Goal: Task Accomplishment & Management: Use online tool/utility

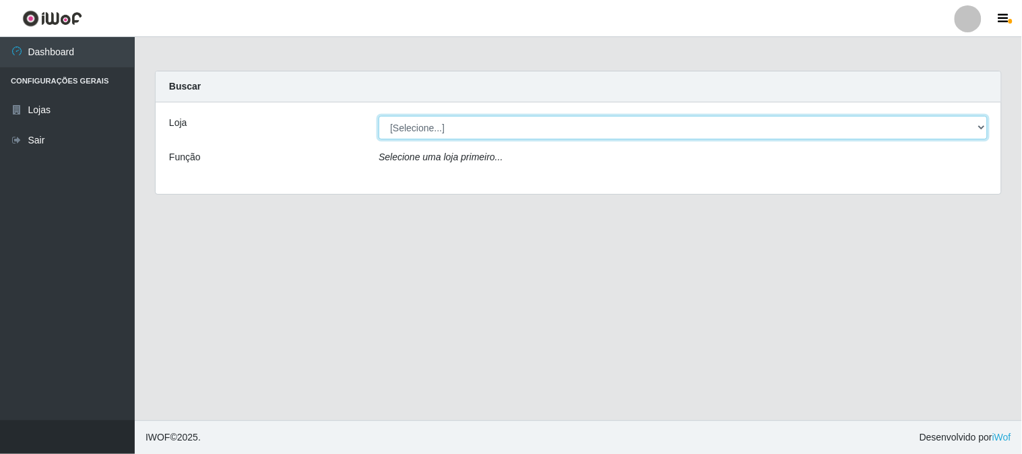
click at [414, 129] on select "[Selecione...] Rede Compras Supermercados - LOJA 1" at bounding box center [683, 128] width 609 height 24
select select "158"
click at [379, 116] on select "[Selecione...] Rede Compras Supermercados - LOJA 1" at bounding box center [683, 128] width 609 height 24
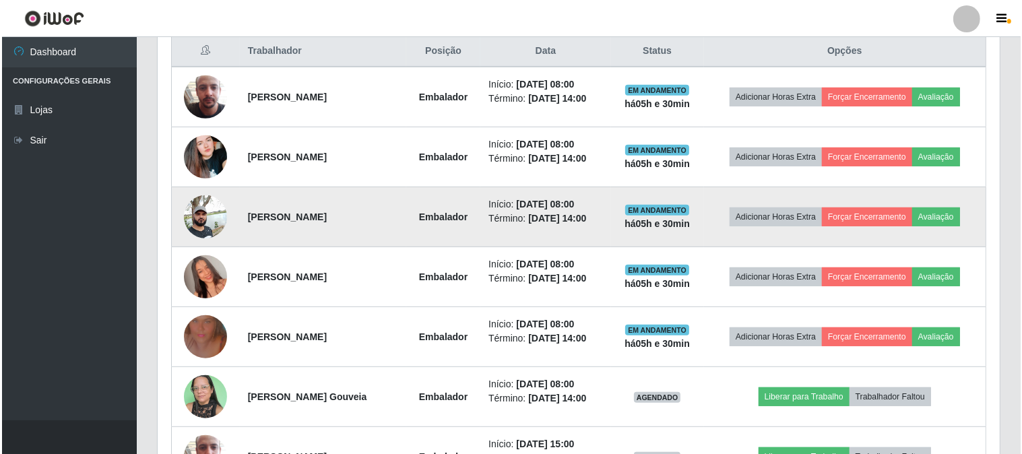
scroll to position [598, 0]
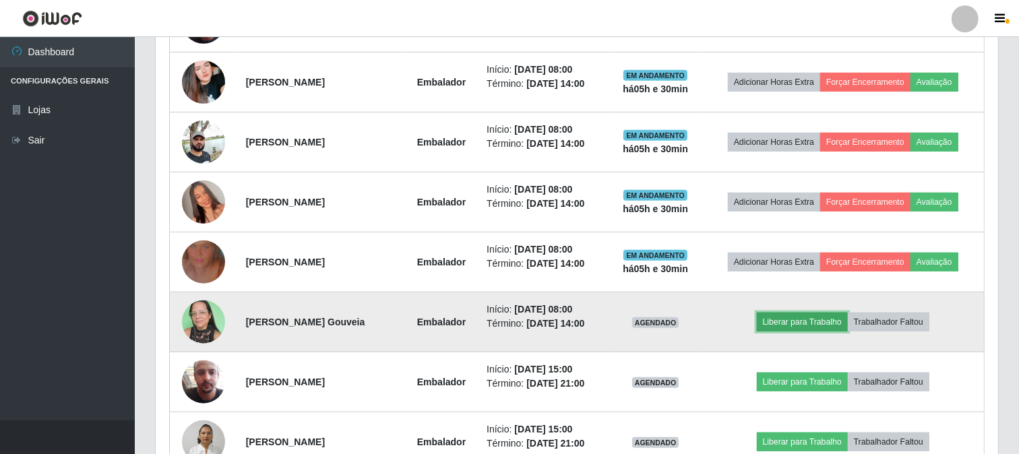
click at [790, 322] on button "Liberar para Trabalho" at bounding box center [802, 322] width 91 height 19
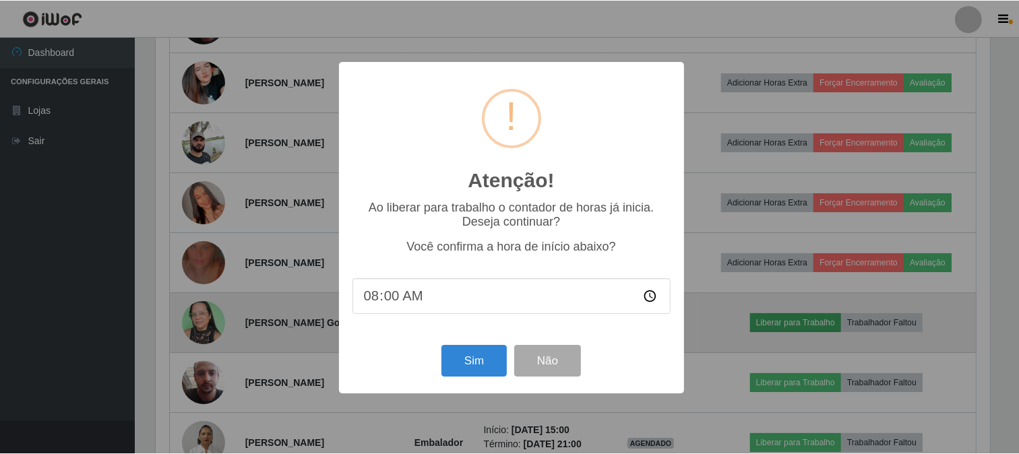
scroll to position [279, 833]
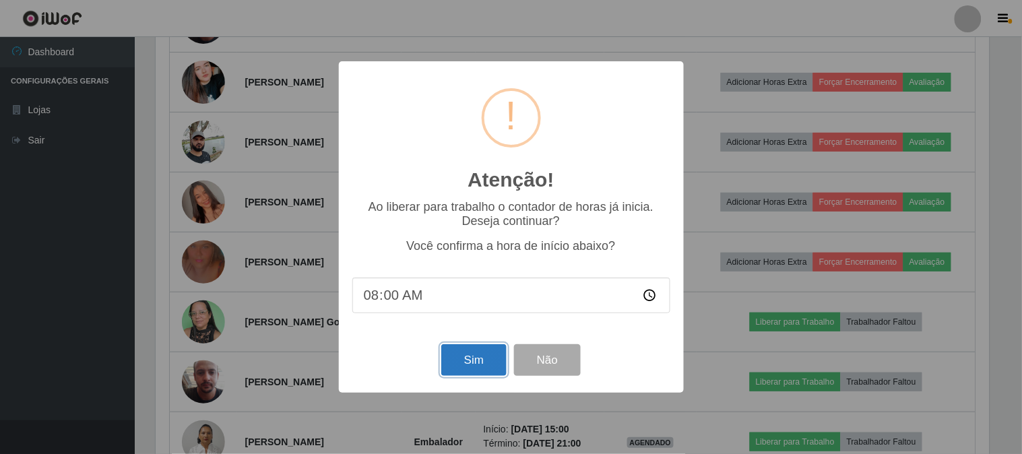
click at [469, 354] on button "Sim" at bounding box center [473, 360] width 65 height 32
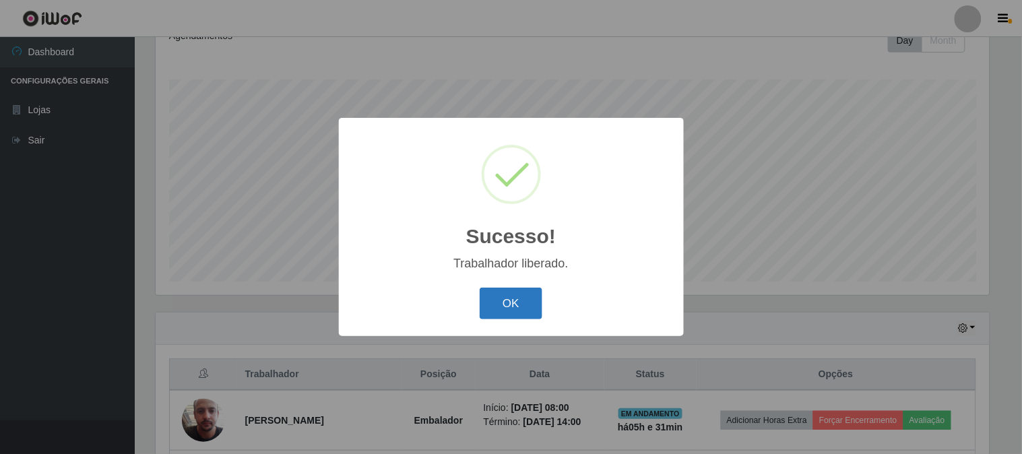
click at [530, 304] on button "OK" at bounding box center [511, 304] width 63 height 32
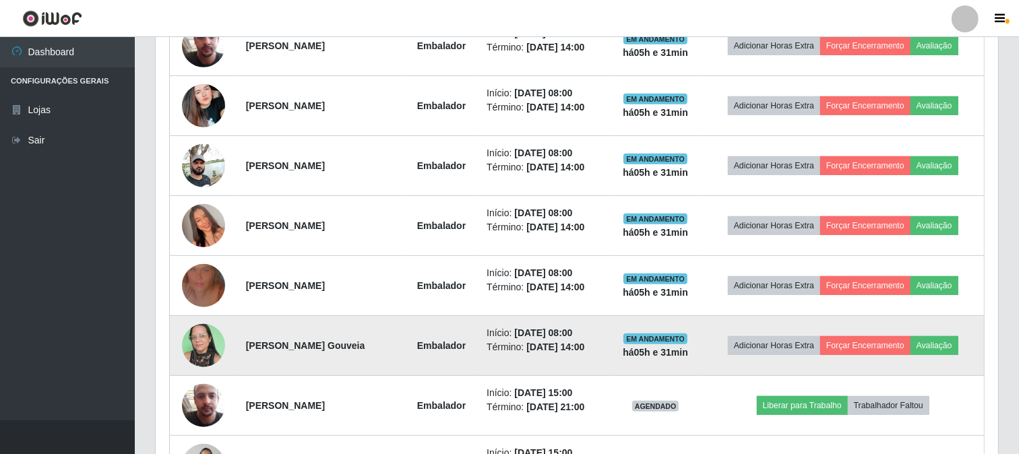
scroll to position [649, 0]
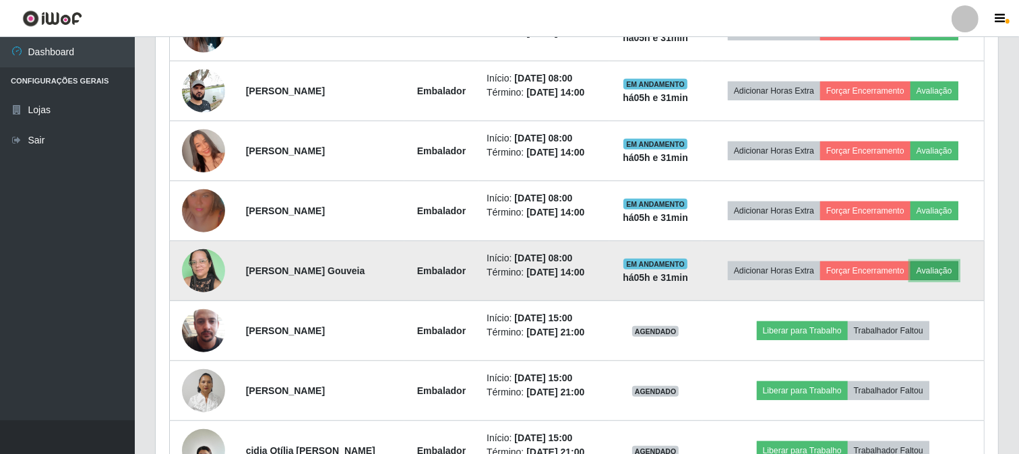
click at [955, 268] on button "Avaliação" at bounding box center [934, 270] width 48 height 19
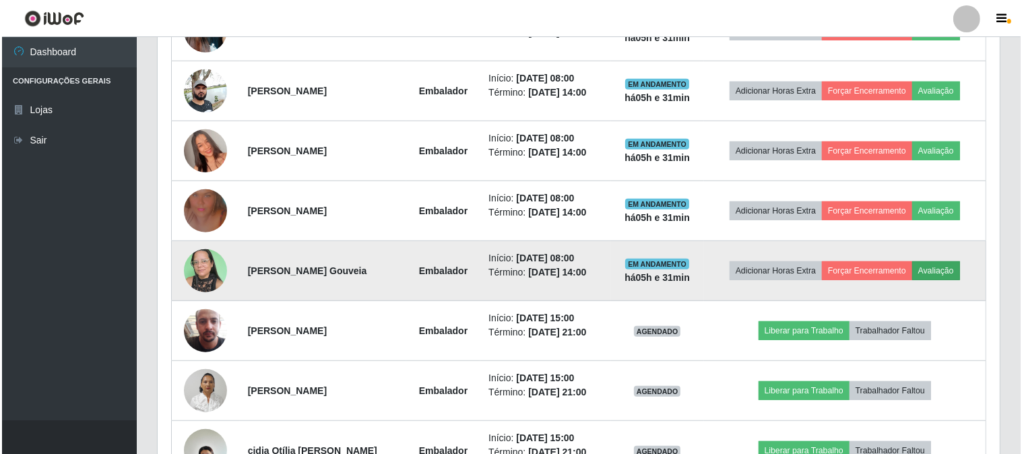
scroll to position [279, 833]
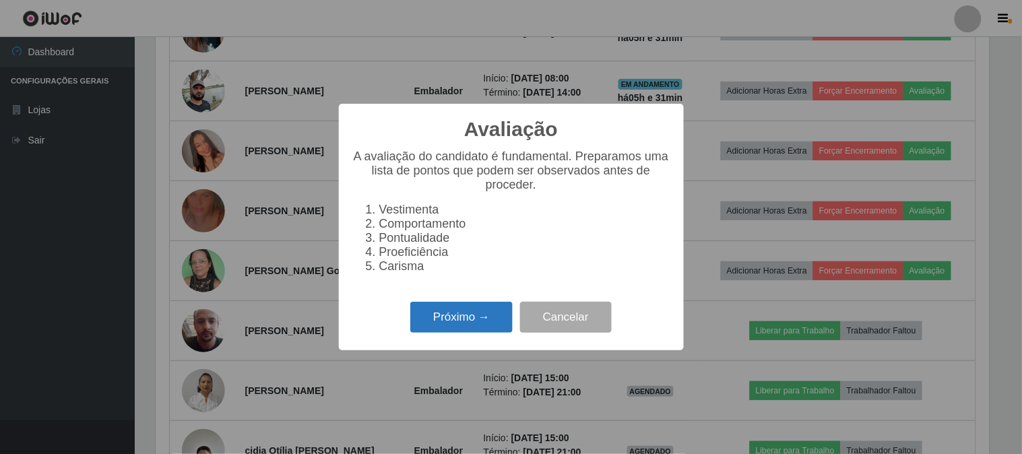
click at [455, 315] on button "Próximo →" at bounding box center [461, 318] width 102 height 32
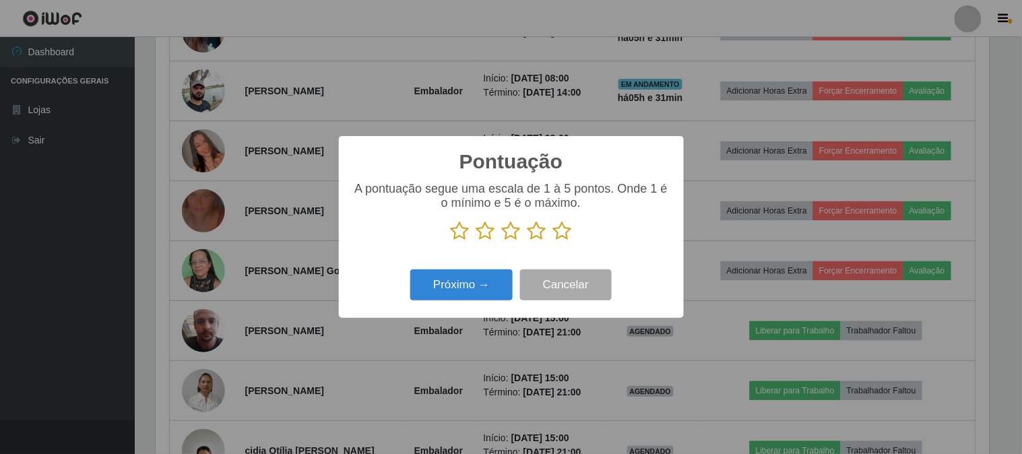
click at [508, 230] on icon at bounding box center [511, 231] width 19 height 20
click at [502, 241] on input "radio" at bounding box center [502, 241] width 0 height 0
click at [476, 290] on button "Próximo →" at bounding box center [461, 285] width 102 height 32
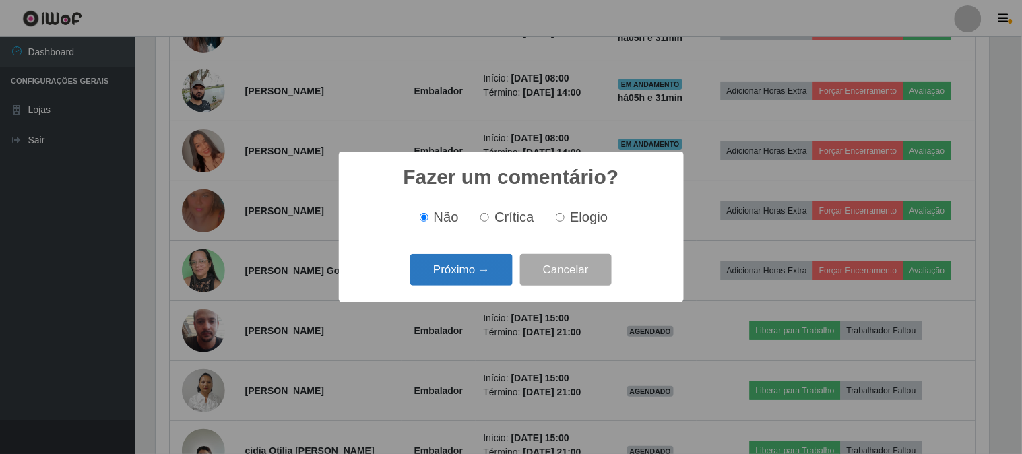
click at [481, 267] on button "Próximo →" at bounding box center [461, 270] width 102 height 32
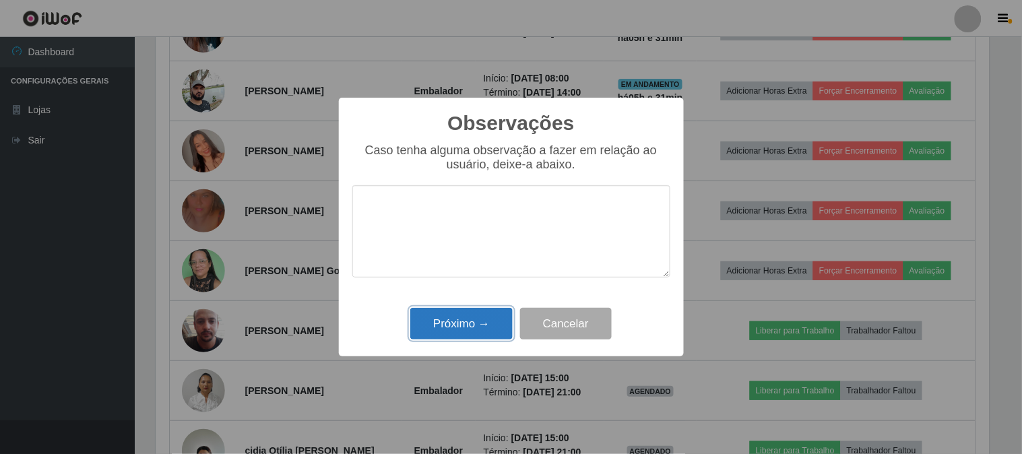
click at [480, 326] on button "Próximo →" at bounding box center [461, 324] width 102 height 32
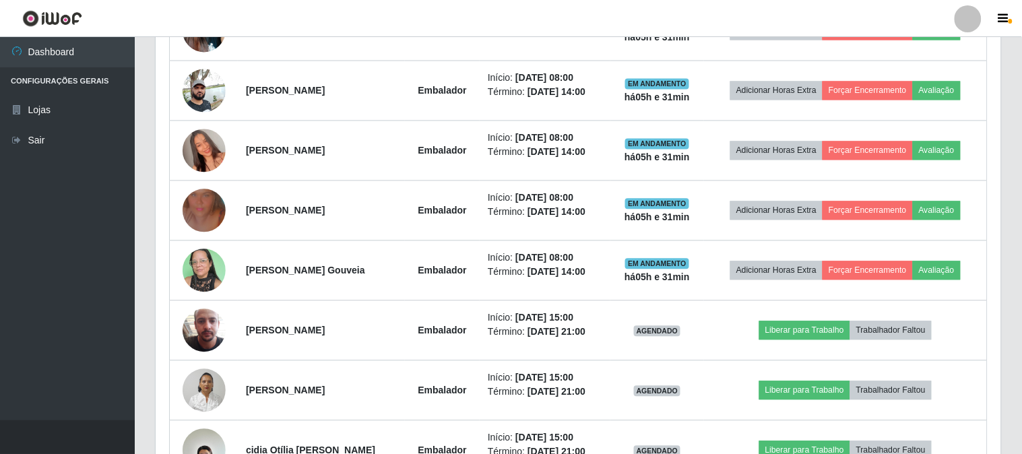
scroll to position [279, 842]
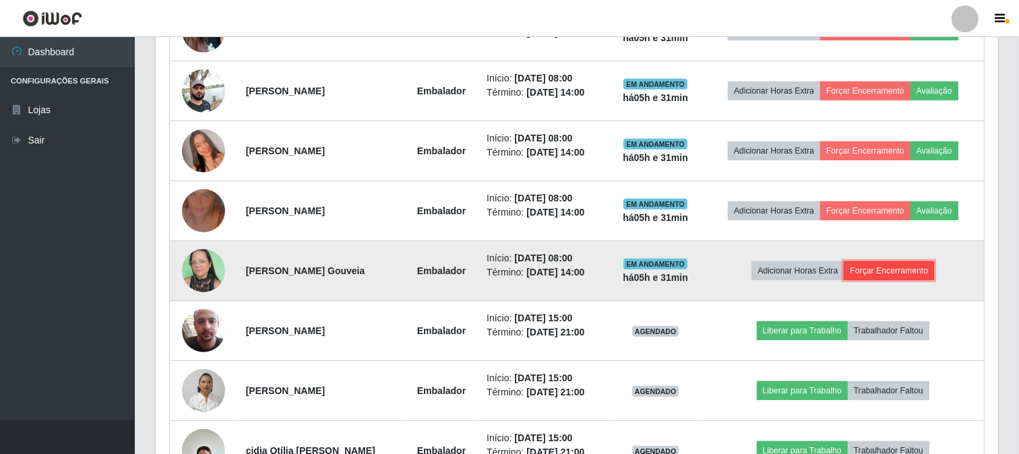
click at [871, 269] on button "Forçar Encerramento" at bounding box center [889, 270] width 90 height 19
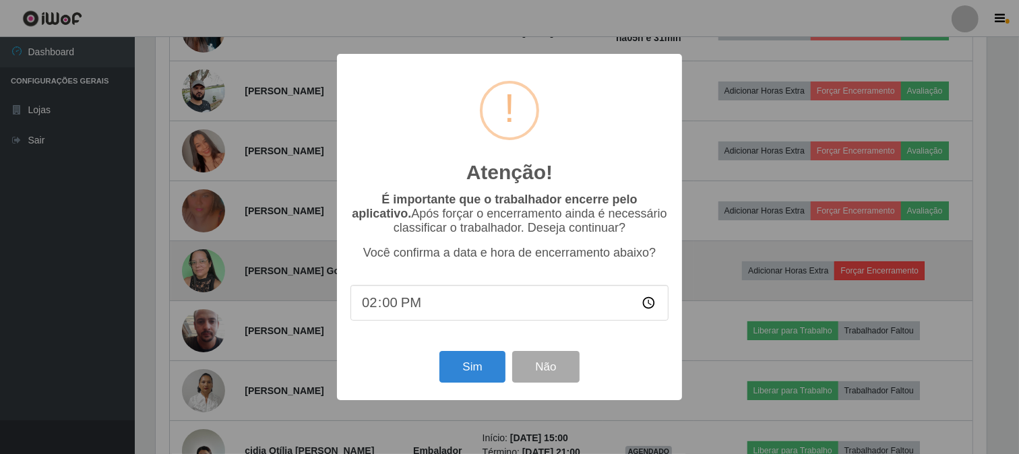
scroll to position [279, 833]
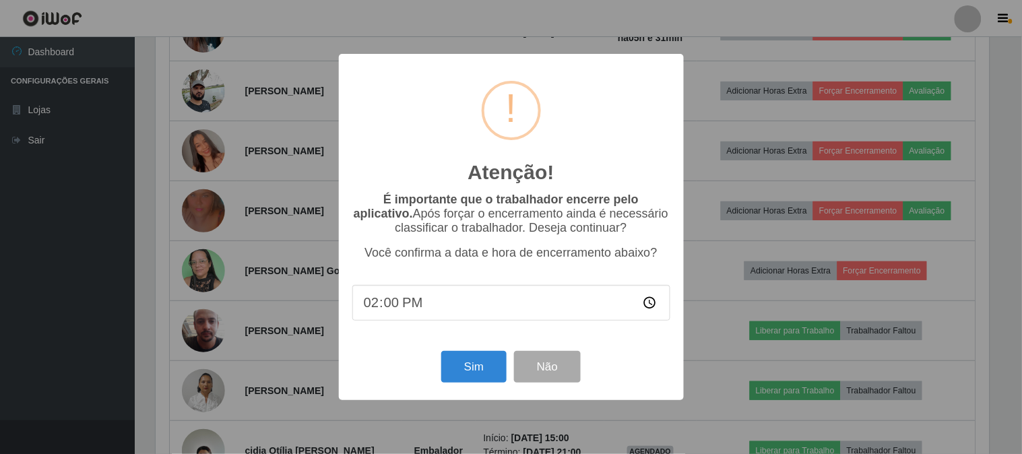
click at [410, 301] on input "14:00" at bounding box center [511, 303] width 318 height 36
click at [420, 306] on input "14:00" at bounding box center [511, 303] width 318 height 36
type input "08:01"
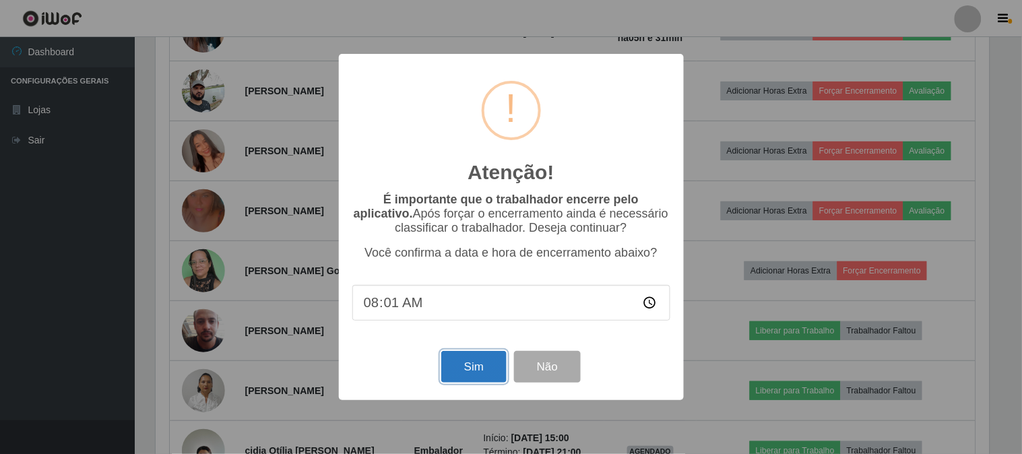
click at [474, 364] on button "Sim" at bounding box center [473, 367] width 65 height 32
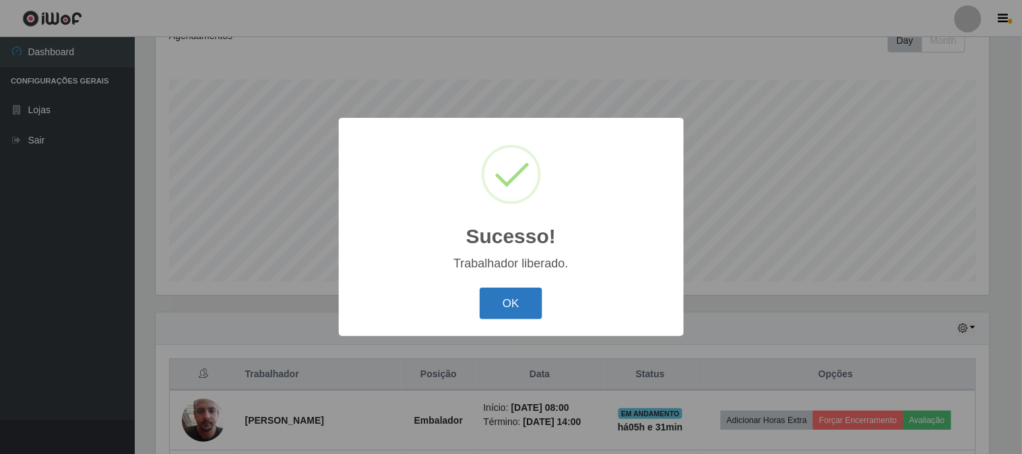
click at [532, 300] on button "OK" at bounding box center [511, 304] width 63 height 32
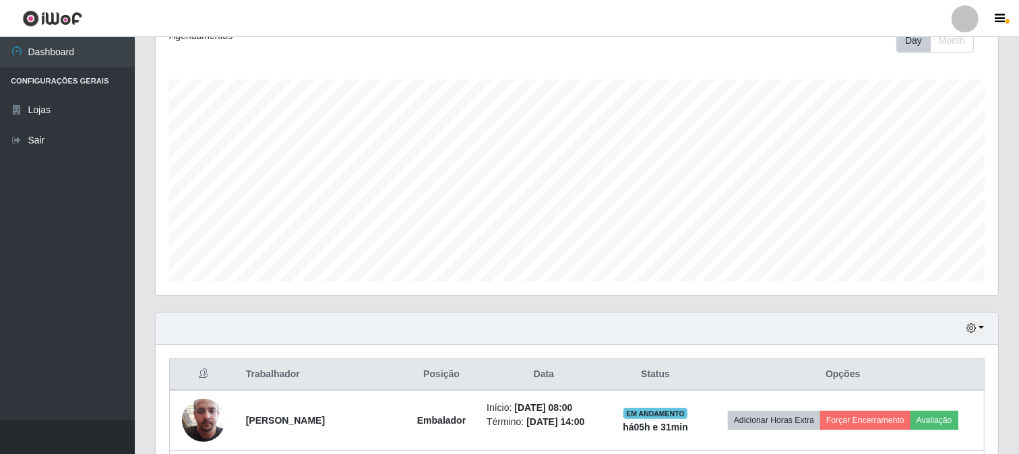
scroll to position [425, 0]
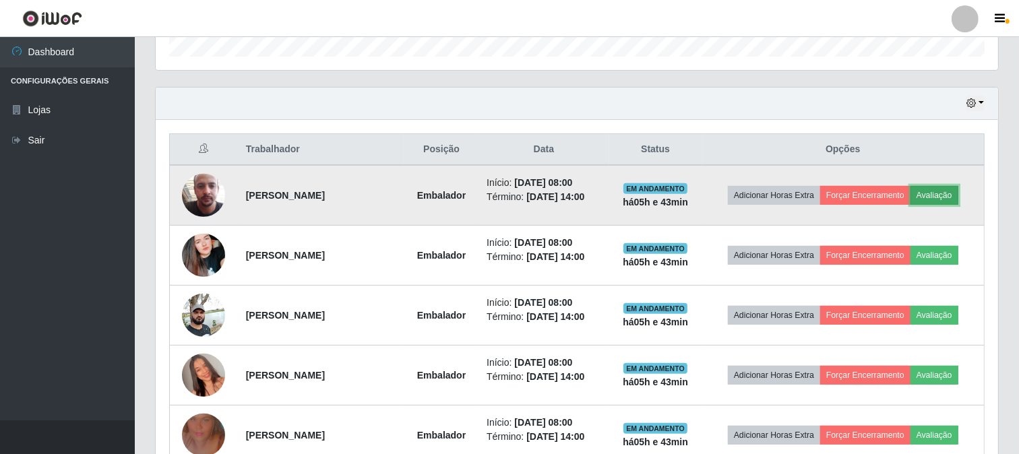
click at [947, 197] on button "Avaliação" at bounding box center [934, 195] width 48 height 19
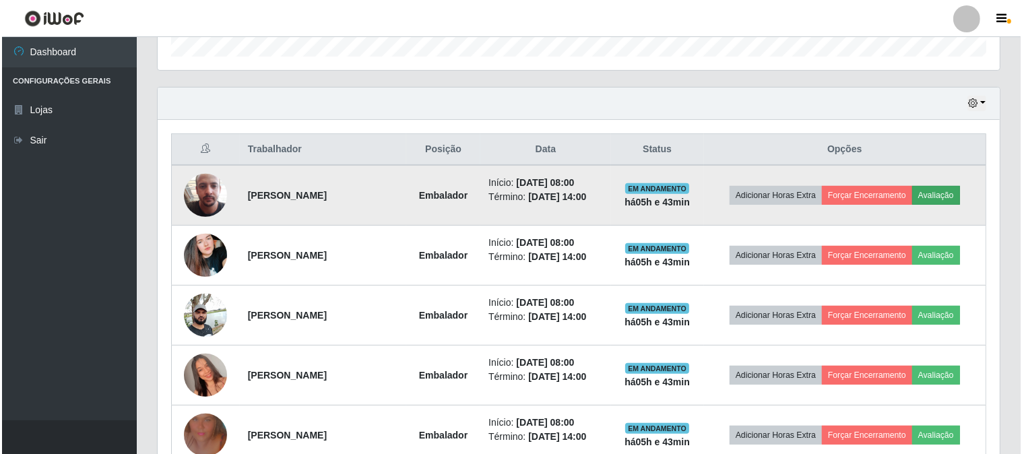
scroll to position [279, 833]
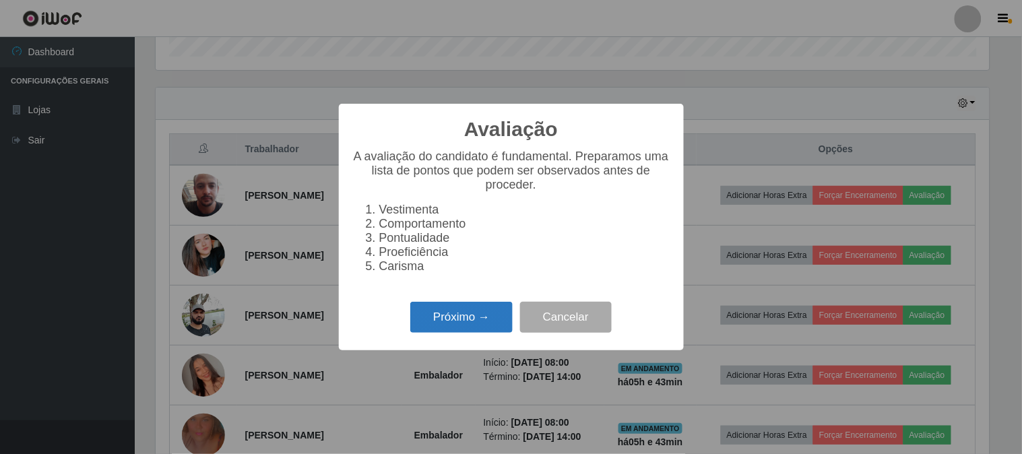
click at [456, 312] on button "Próximo →" at bounding box center [461, 318] width 102 height 32
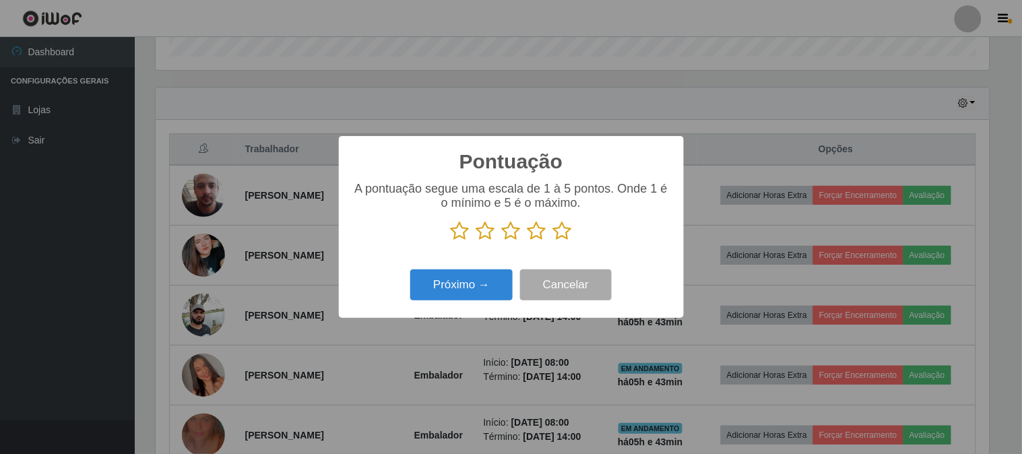
scroll to position [673466, 672912]
click at [561, 230] on icon at bounding box center [562, 231] width 19 height 20
click at [553, 241] on input "radio" at bounding box center [553, 241] width 0 height 0
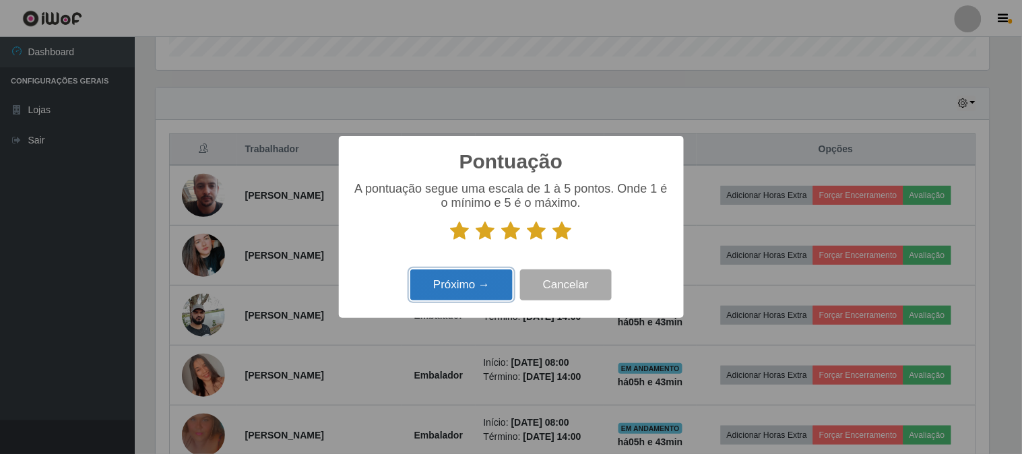
click at [482, 278] on button "Próximo →" at bounding box center [461, 285] width 102 height 32
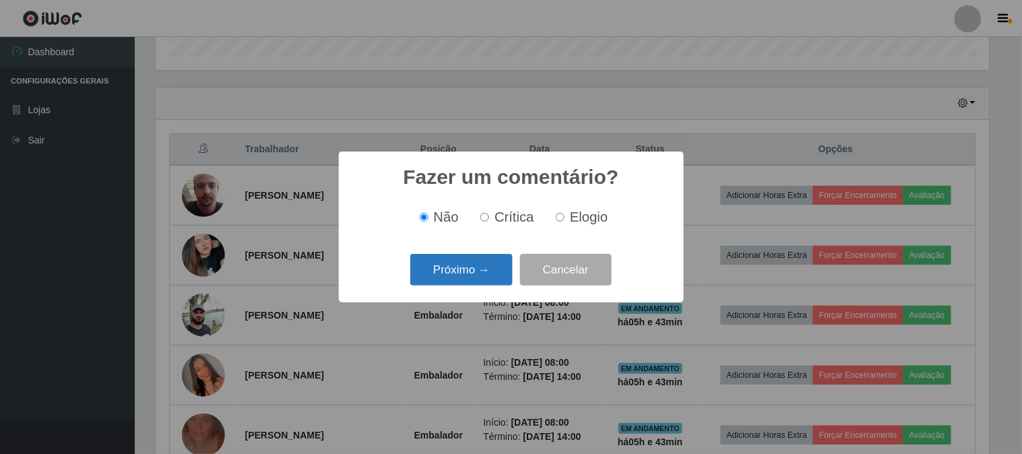
click at [499, 272] on button "Próximo →" at bounding box center [461, 270] width 102 height 32
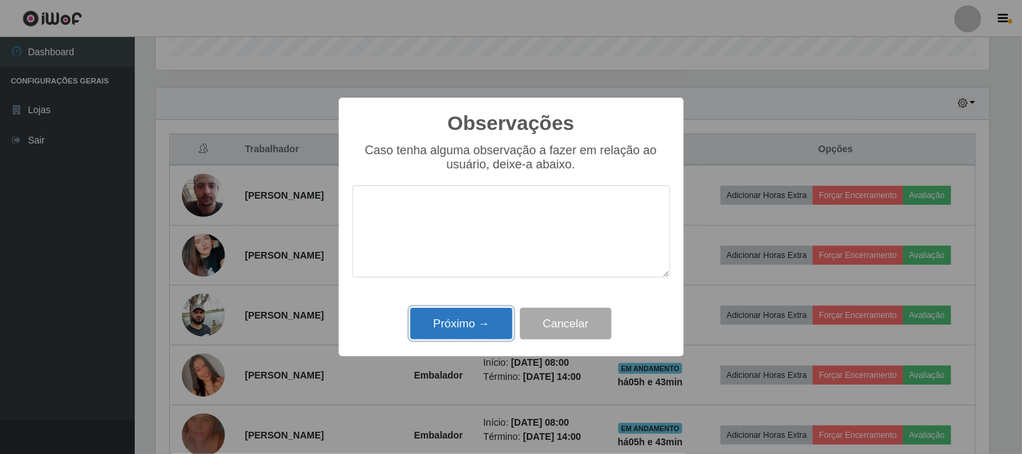
click at [490, 325] on button "Próximo →" at bounding box center [461, 324] width 102 height 32
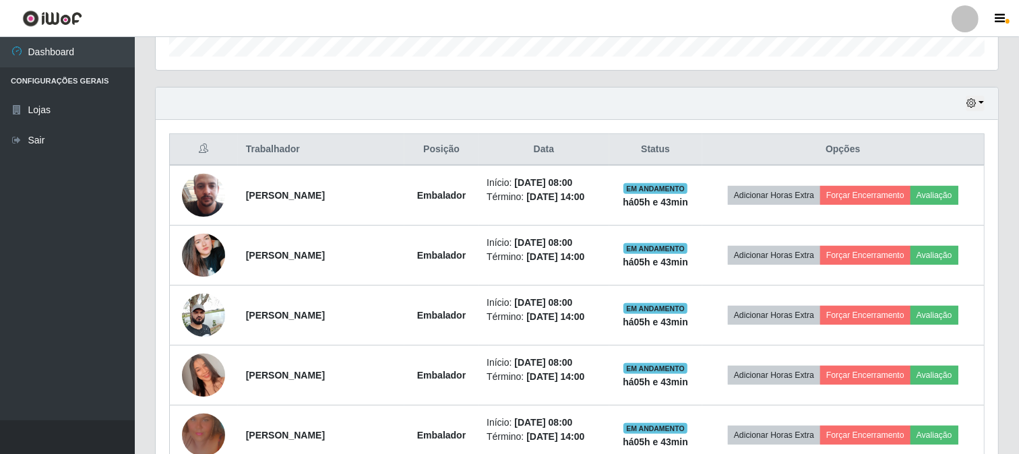
scroll to position [279, 842]
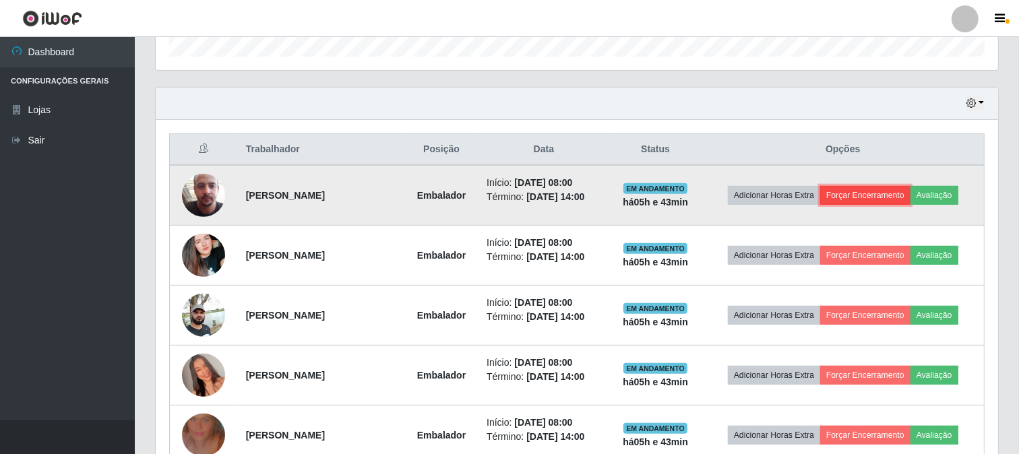
click at [860, 193] on button "Forçar Encerramento" at bounding box center [865, 195] width 90 height 19
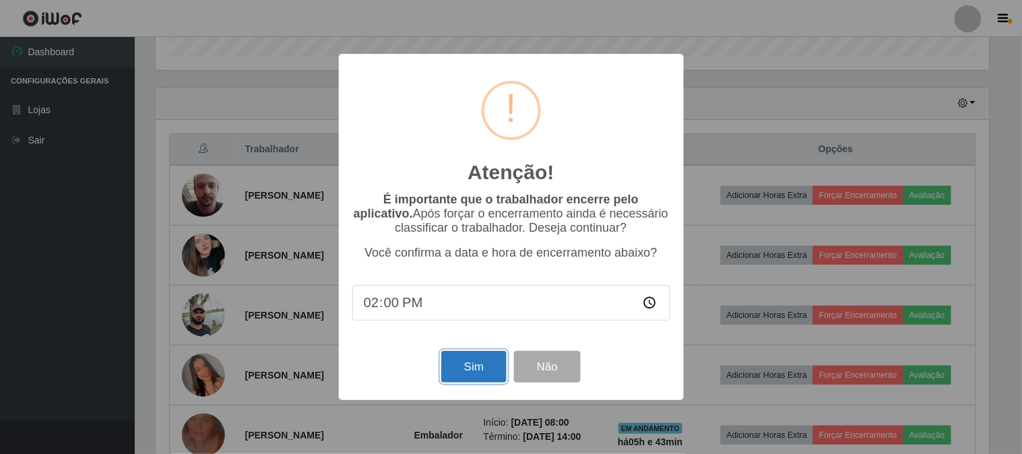
click at [474, 369] on button "Sim" at bounding box center [473, 367] width 65 height 32
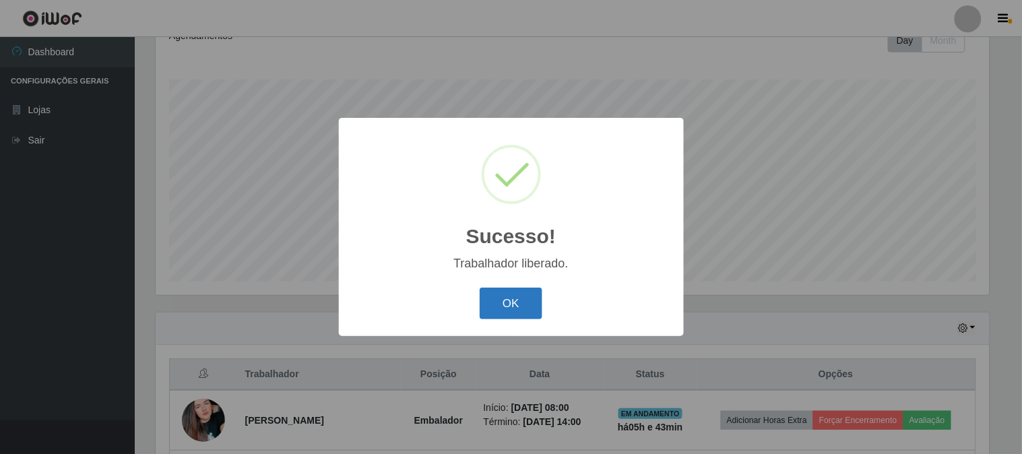
click at [517, 307] on button "OK" at bounding box center [511, 304] width 63 height 32
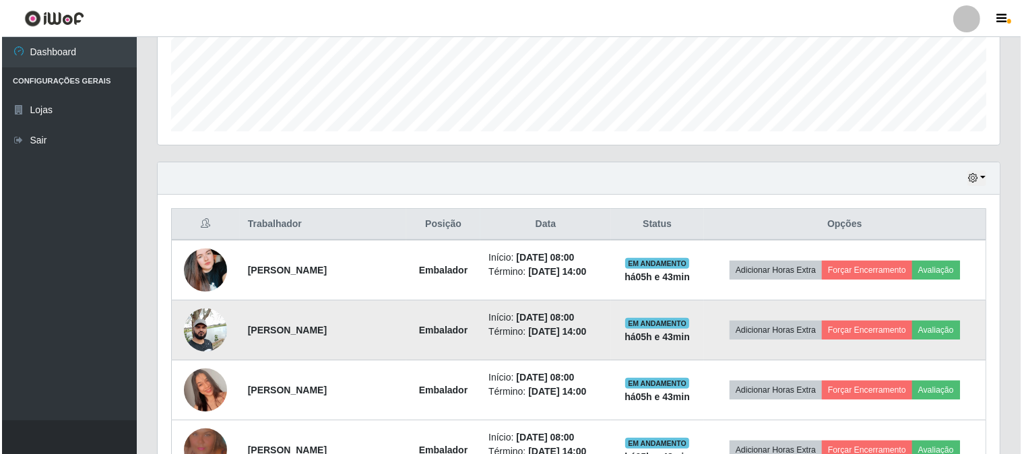
scroll to position [425, 0]
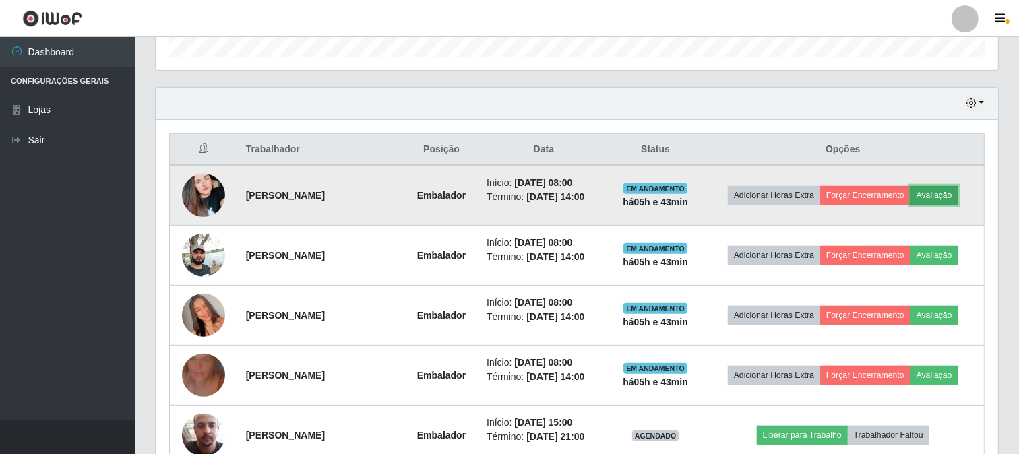
click at [939, 199] on button "Avaliação" at bounding box center [934, 195] width 48 height 19
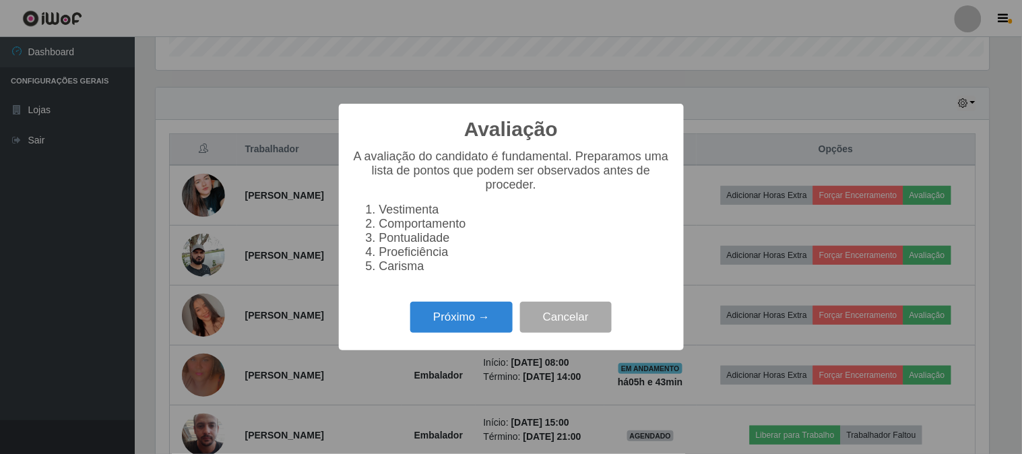
scroll to position [279, 833]
click at [445, 310] on button "Próximo →" at bounding box center [461, 318] width 102 height 32
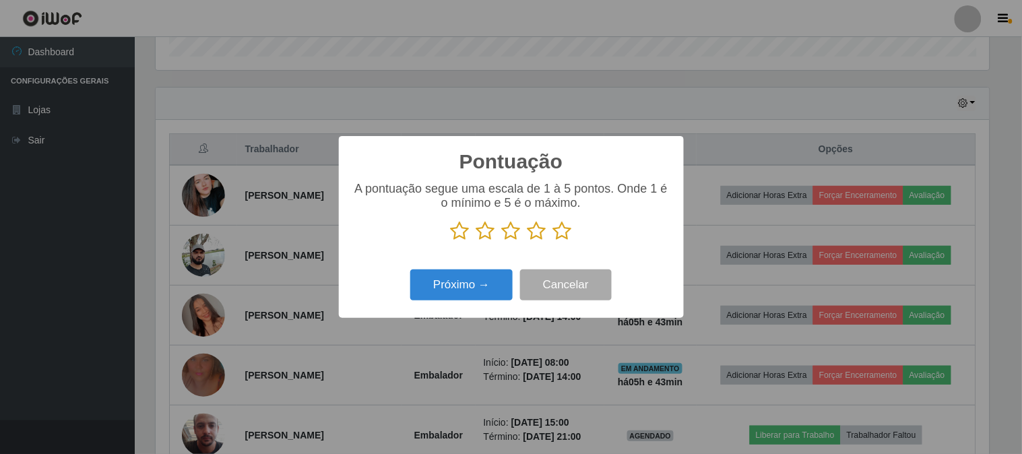
click at [567, 230] on icon at bounding box center [562, 231] width 19 height 20
click at [553, 241] on input "radio" at bounding box center [553, 241] width 0 height 0
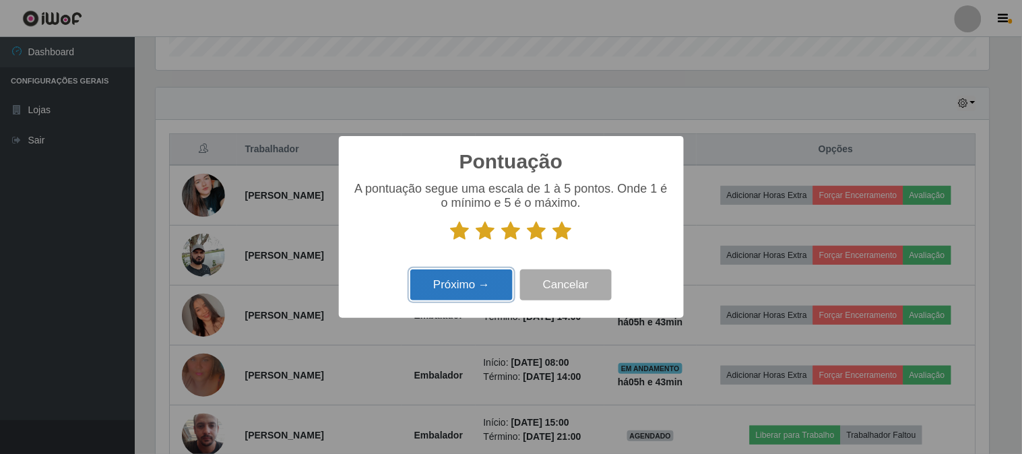
click at [466, 283] on button "Próximo →" at bounding box center [461, 285] width 102 height 32
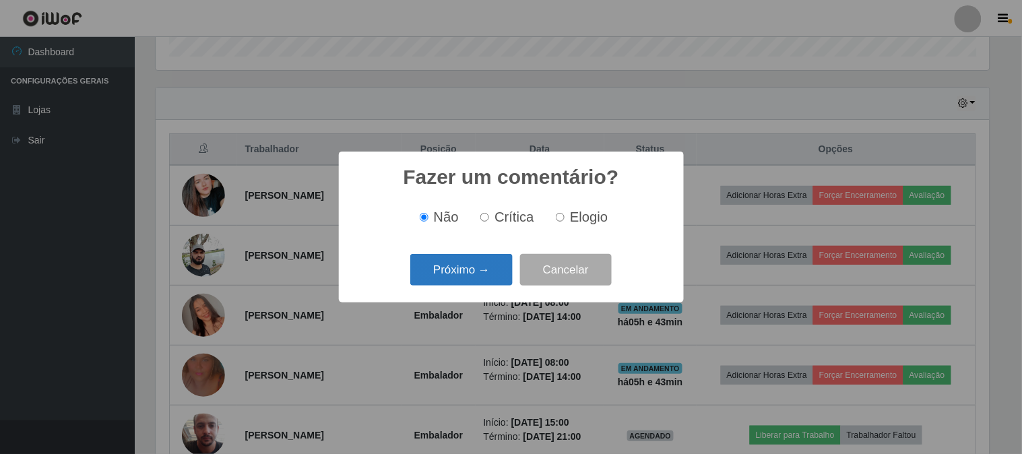
click at [472, 271] on button "Próximo →" at bounding box center [461, 270] width 102 height 32
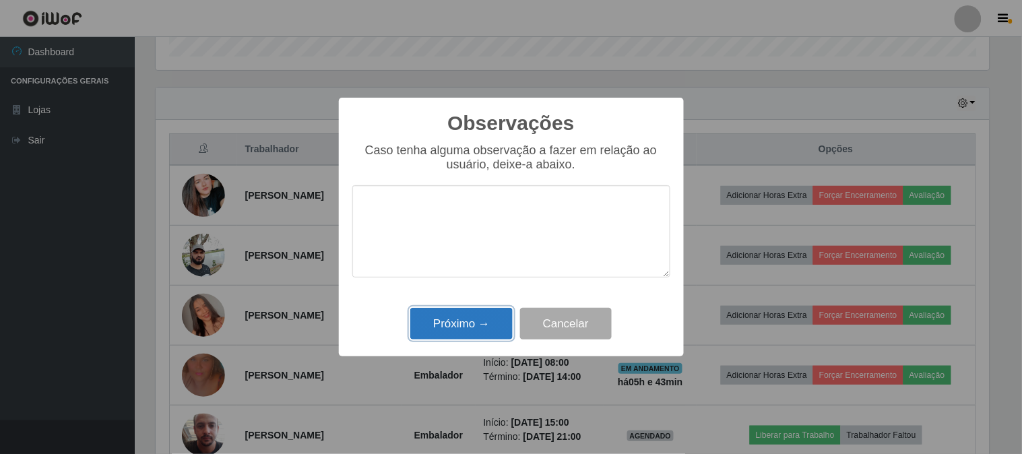
click at [469, 332] on button "Próximo →" at bounding box center [461, 324] width 102 height 32
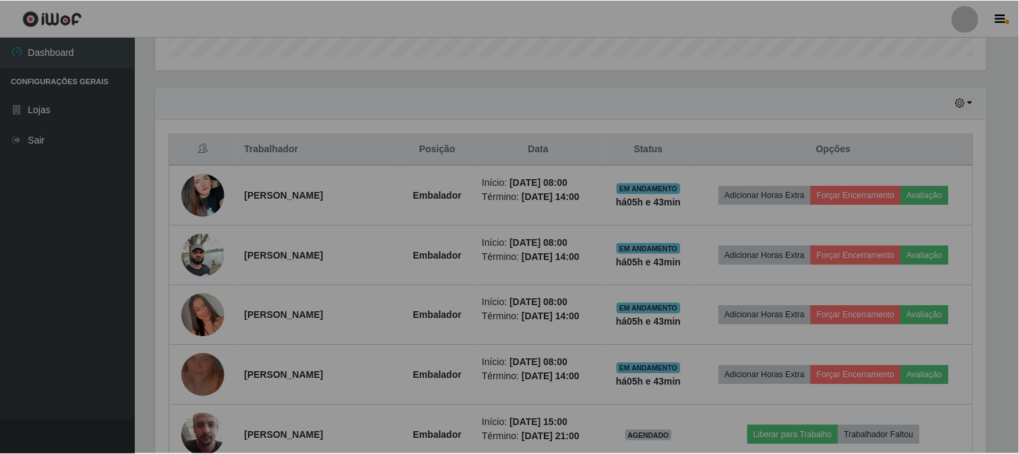
scroll to position [279, 842]
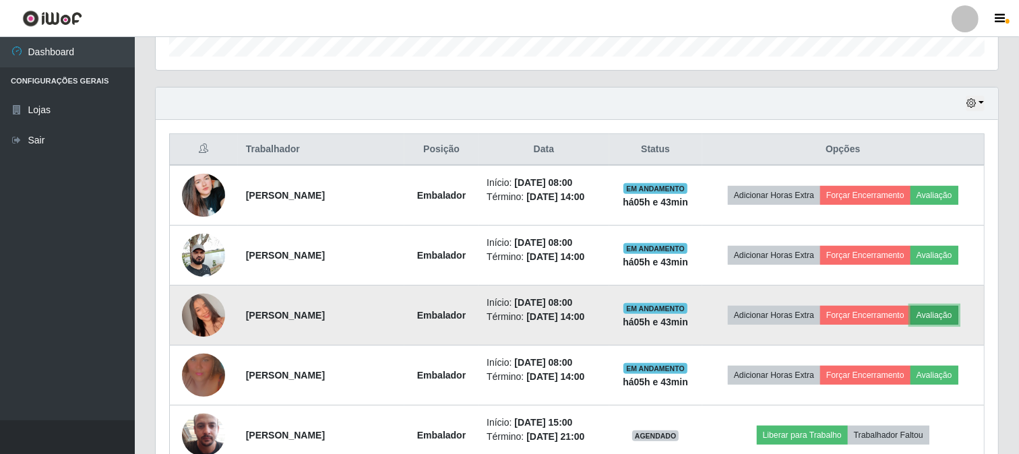
click at [931, 312] on button "Avaliação" at bounding box center [934, 315] width 48 height 19
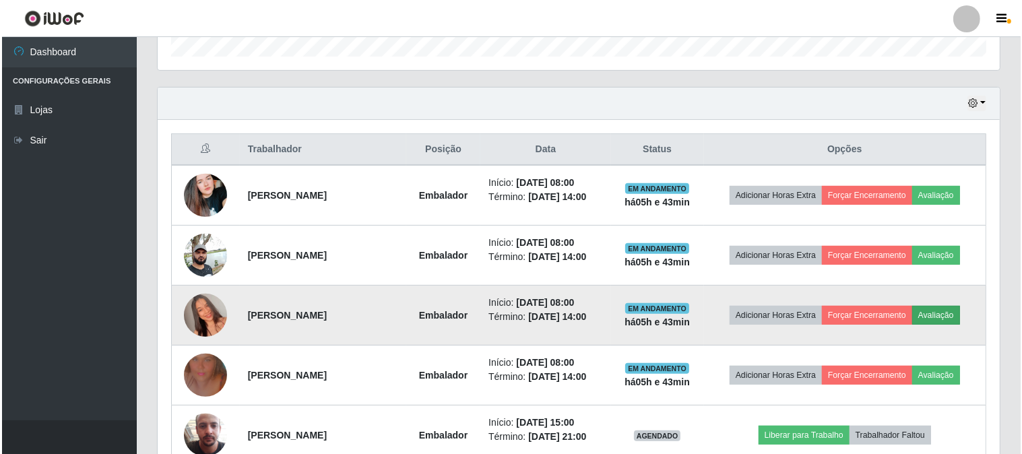
scroll to position [279, 833]
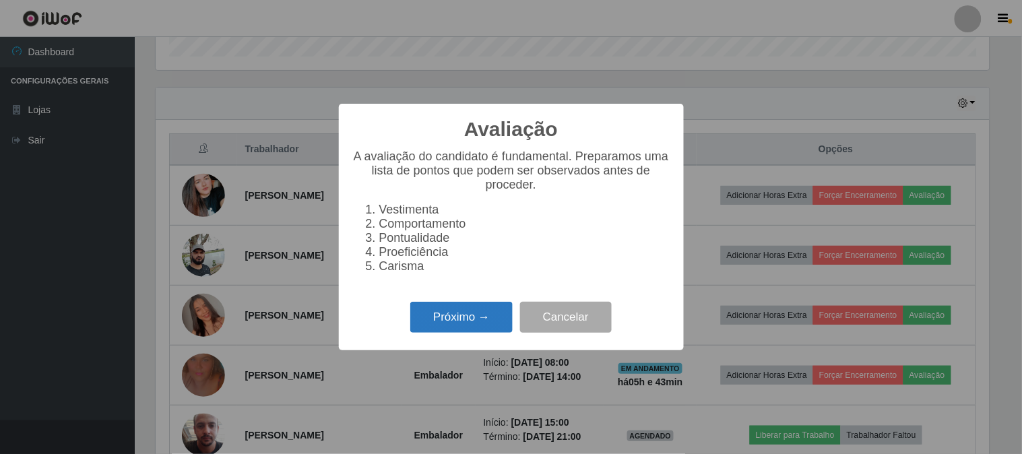
click at [435, 317] on button "Próximo →" at bounding box center [461, 318] width 102 height 32
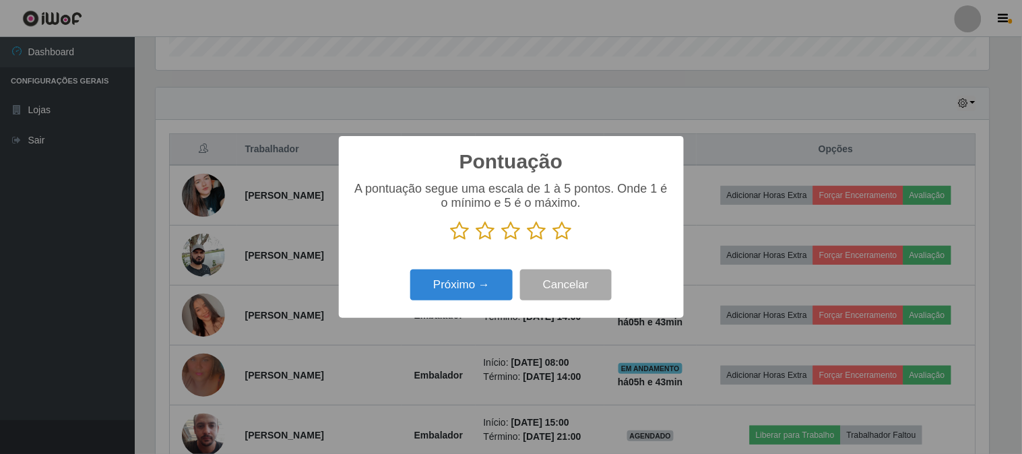
scroll to position [673466, 672912]
click at [566, 232] on icon at bounding box center [562, 231] width 19 height 20
click at [553, 241] on input "radio" at bounding box center [553, 241] width 0 height 0
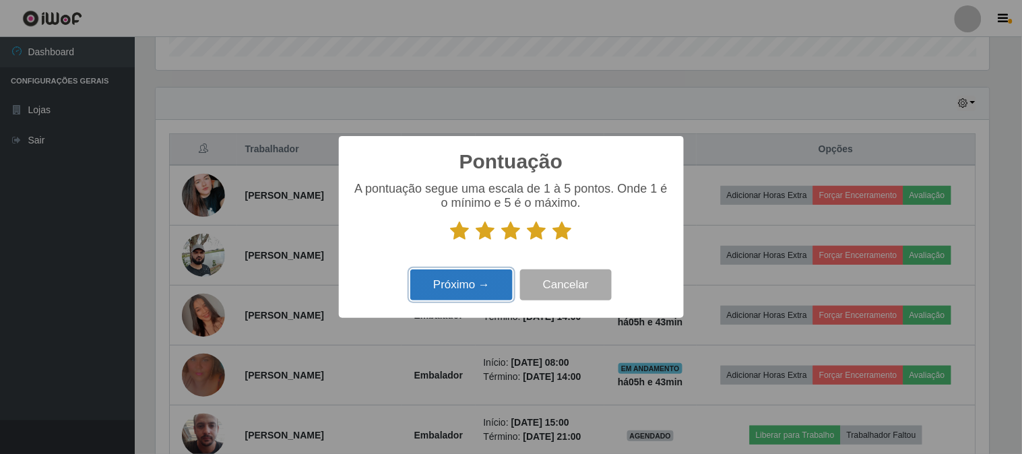
click at [447, 274] on button "Próximo →" at bounding box center [461, 285] width 102 height 32
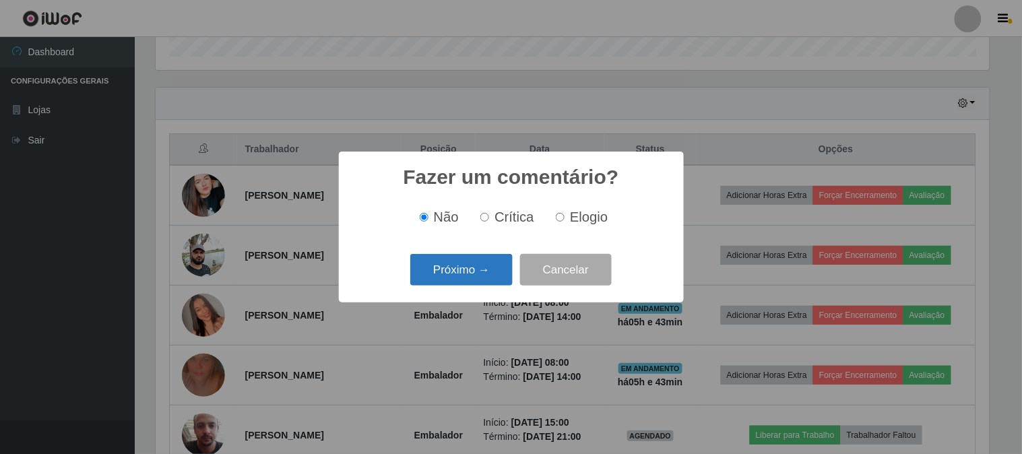
click at [449, 273] on button "Próximo →" at bounding box center [461, 270] width 102 height 32
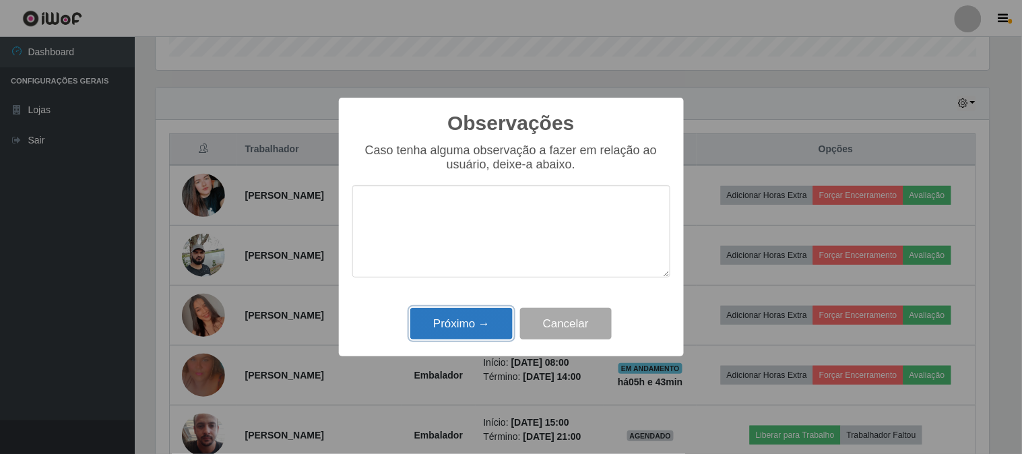
click at [461, 322] on button "Próximo →" at bounding box center [461, 324] width 102 height 32
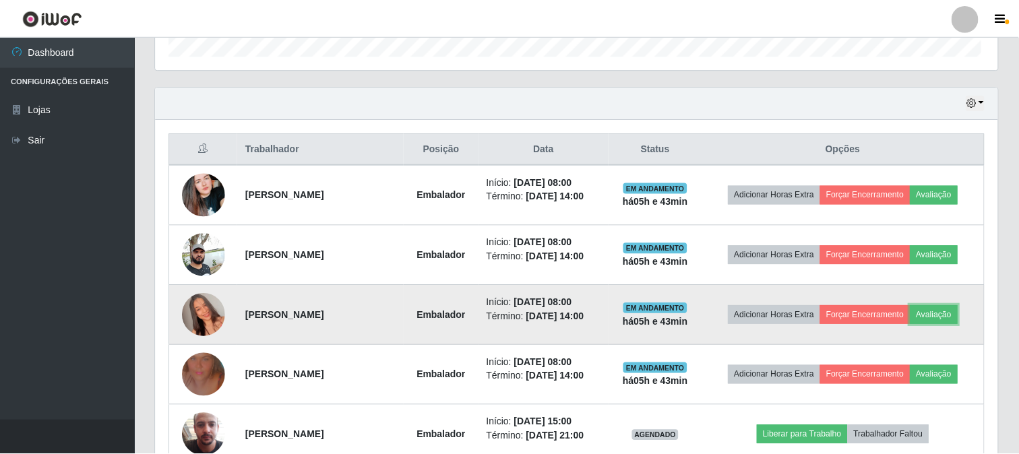
scroll to position [279, 842]
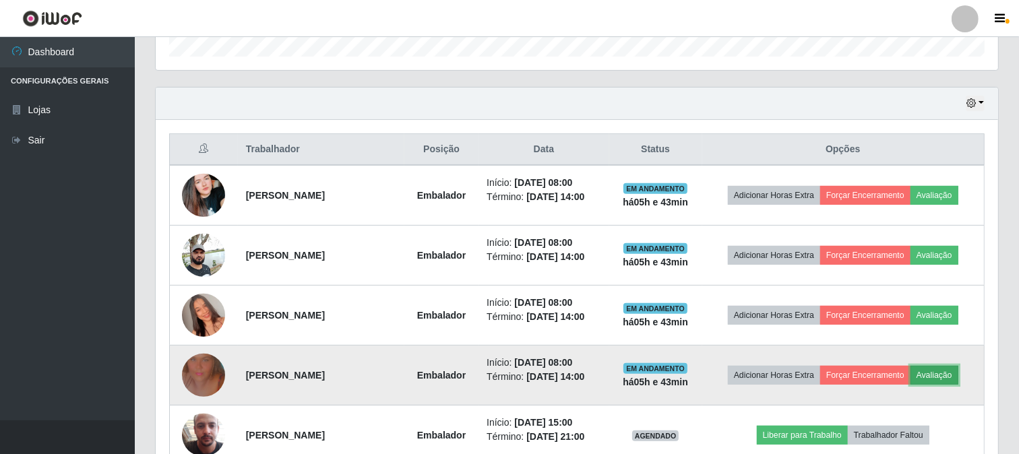
click at [940, 373] on button "Avaliação" at bounding box center [934, 375] width 48 height 19
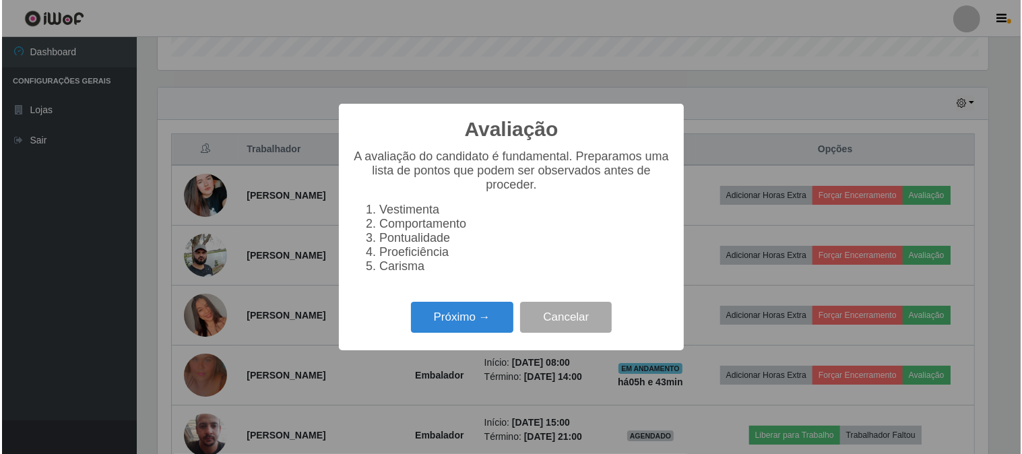
scroll to position [279, 833]
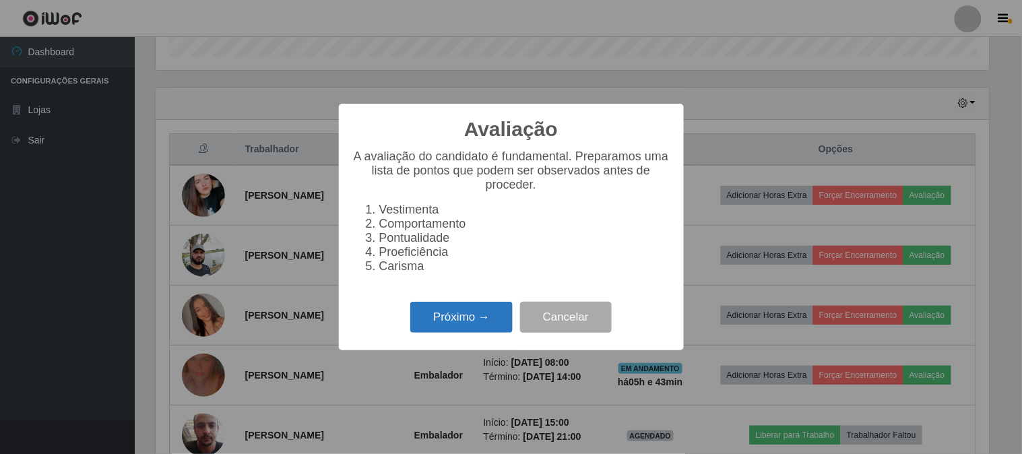
click at [480, 317] on button "Próximo →" at bounding box center [461, 318] width 102 height 32
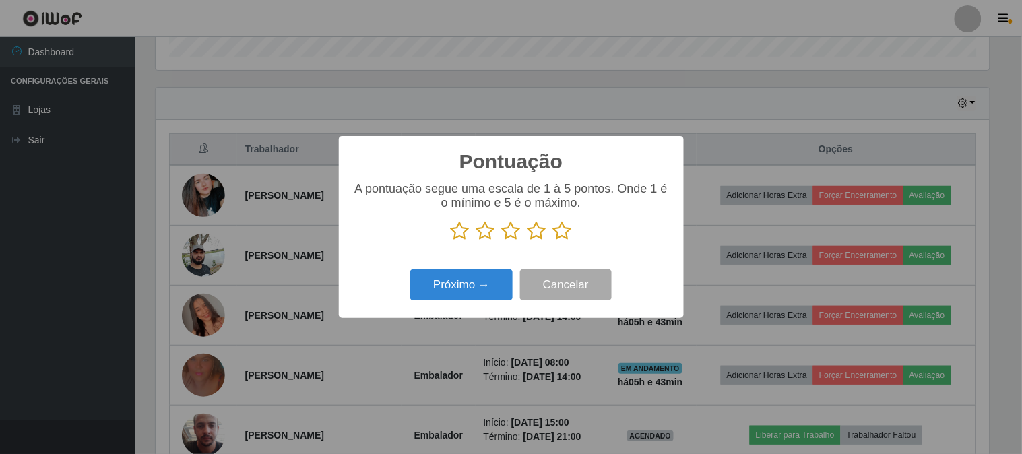
click at [538, 230] on icon at bounding box center [537, 231] width 19 height 20
click at [528, 241] on input "radio" at bounding box center [528, 241] width 0 height 0
click at [474, 282] on button "Próximo →" at bounding box center [461, 285] width 102 height 32
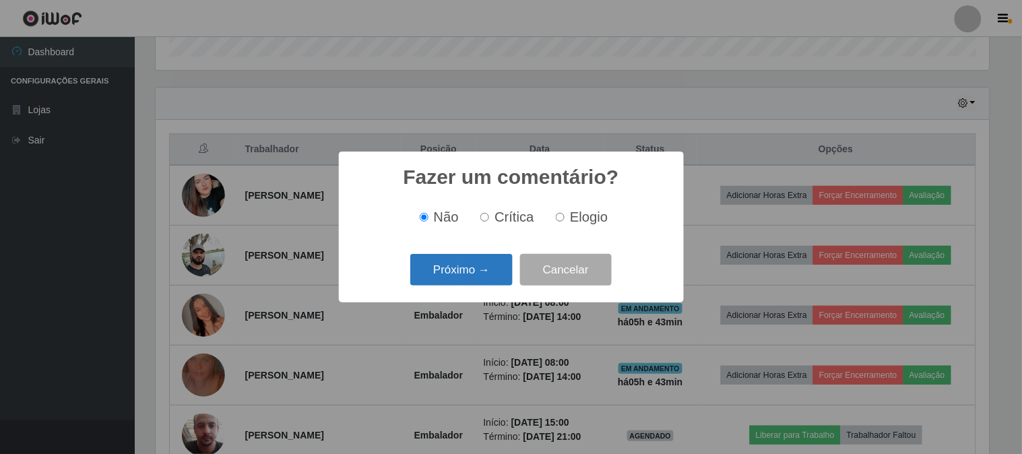
click at [479, 276] on button "Próximo →" at bounding box center [461, 270] width 102 height 32
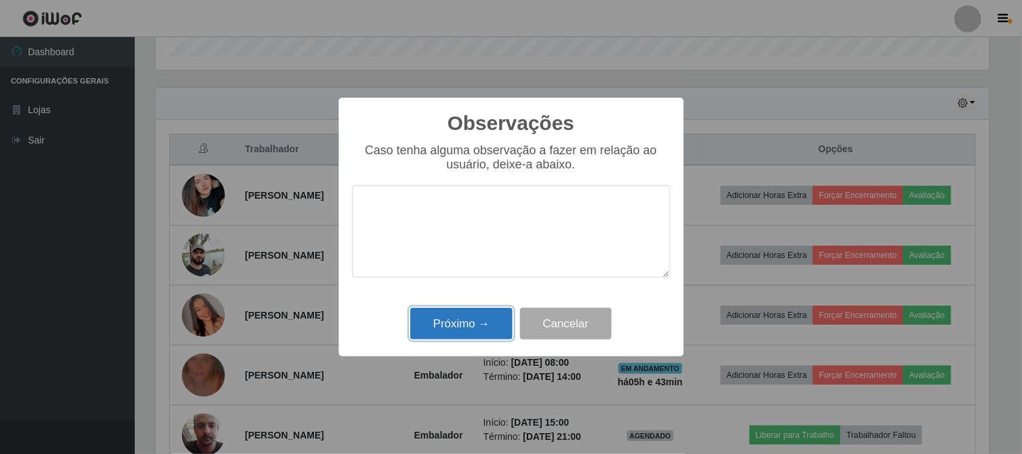
click at [479, 324] on button "Próximo →" at bounding box center [461, 324] width 102 height 32
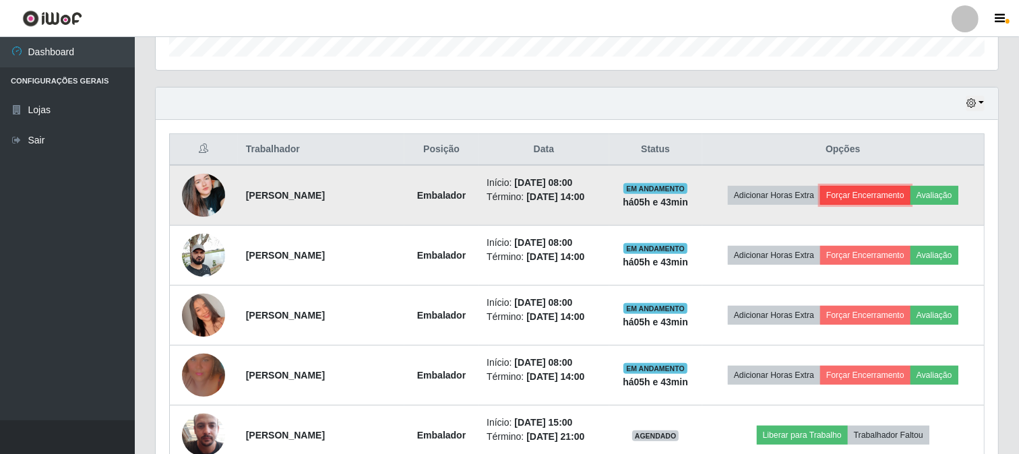
click at [854, 193] on button "Forçar Encerramento" at bounding box center [865, 195] width 90 height 19
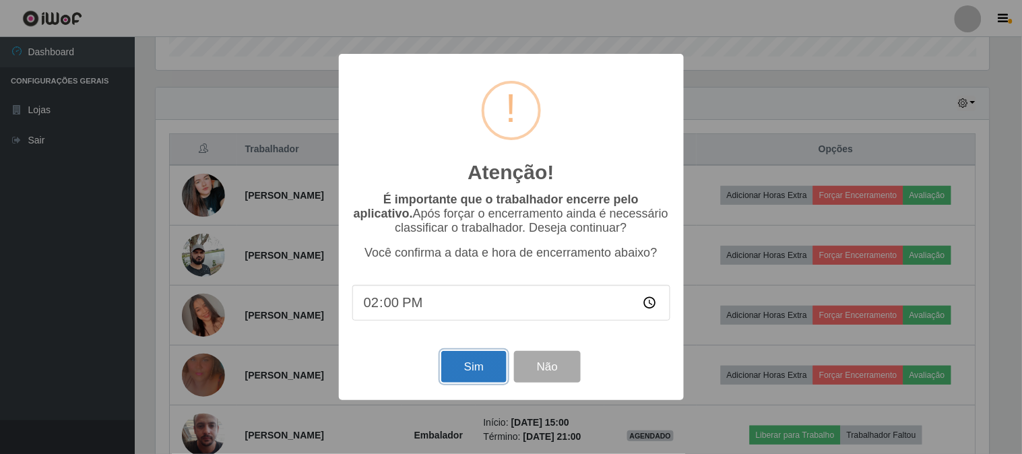
click at [460, 369] on button "Sim" at bounding box center [473, 367] width 65 height 32
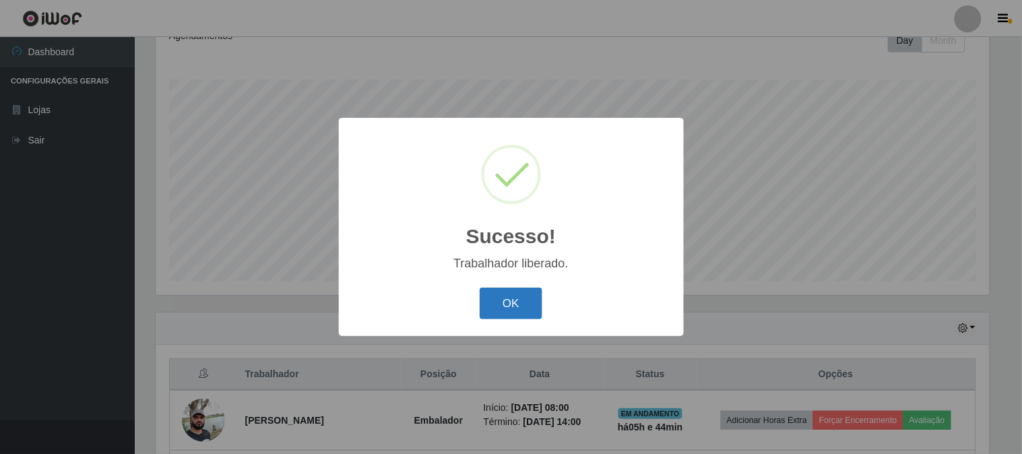
click at [499, 296] on button "OK" at bounding box center [511, 304] width 63 height 32
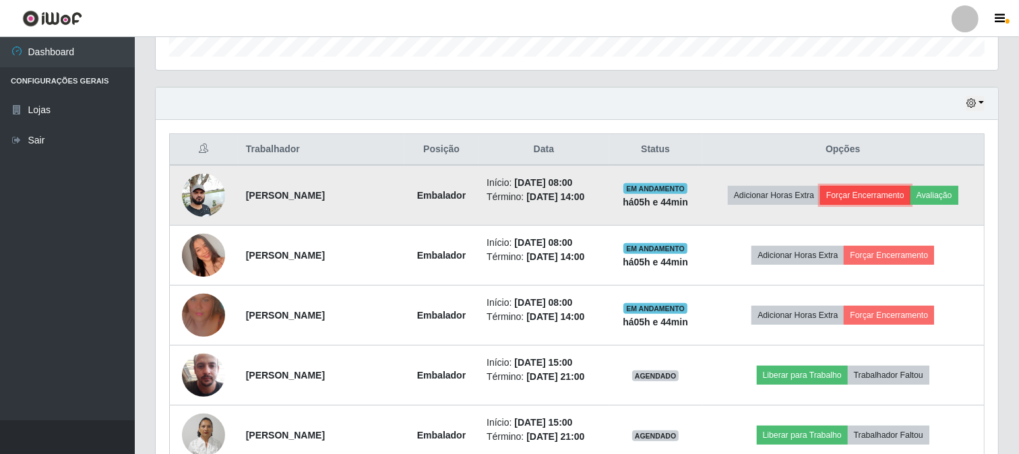
click at [844, 191] on button "Forçar Encerramento" at bounding box center [865, 195] width 90 height 19
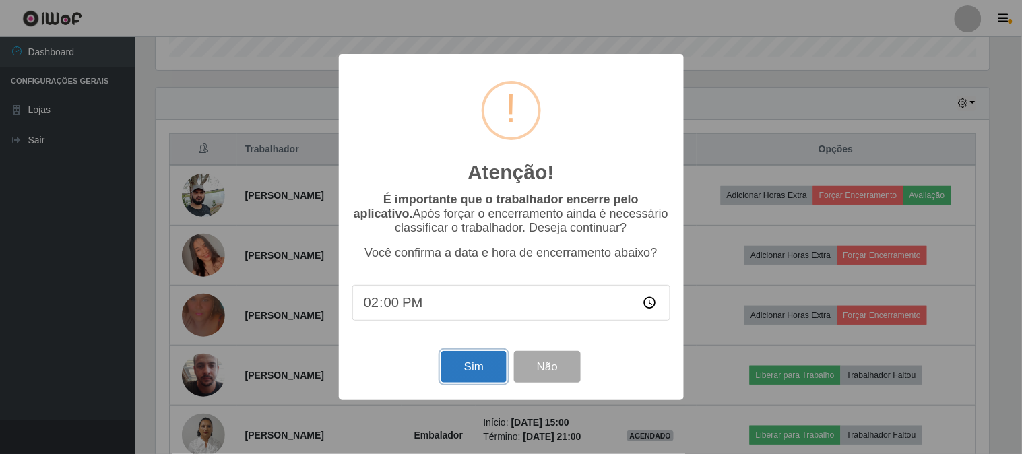
click at [493, 364] on button "Sim" at bounding box center [473, 367] width 65 height 32
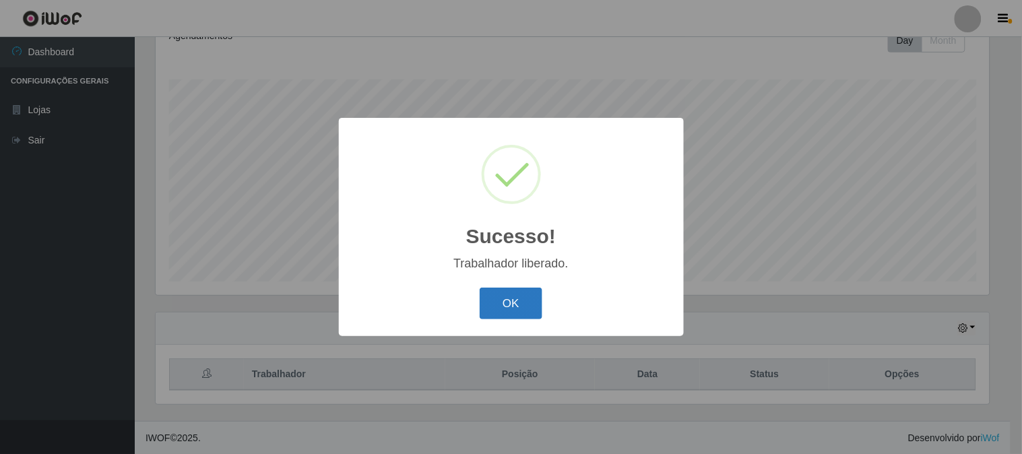
click at [512, 296] on button "OK" at bounding box center [511, 304] width 63 height 32
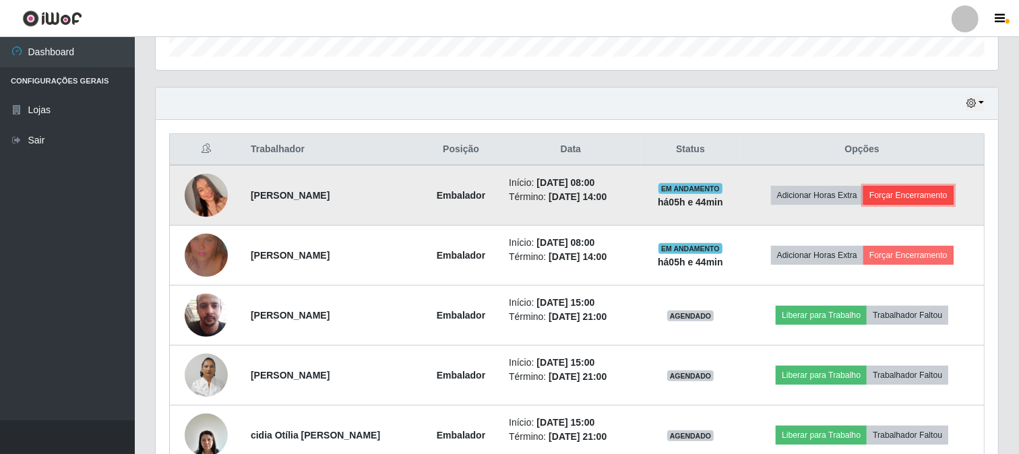
click at [893, 189] on button "Forçar Encerramento" at bounding box center [908, 195] width 90 height 19
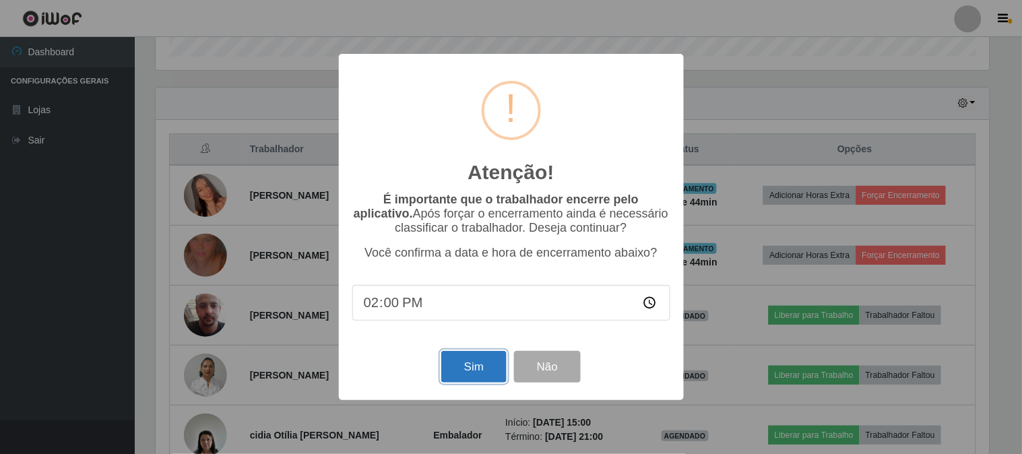
click at [472, 365] on button "Sim" at bounding box center [473, 367] width 65 height 32
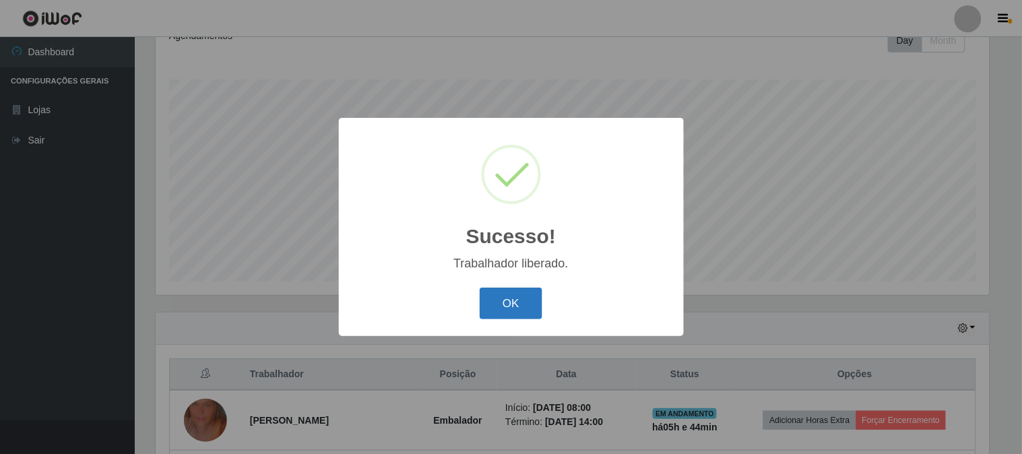
click at [529, 305] on button "OK" at bounding box center [511, 304] width 63 height 32
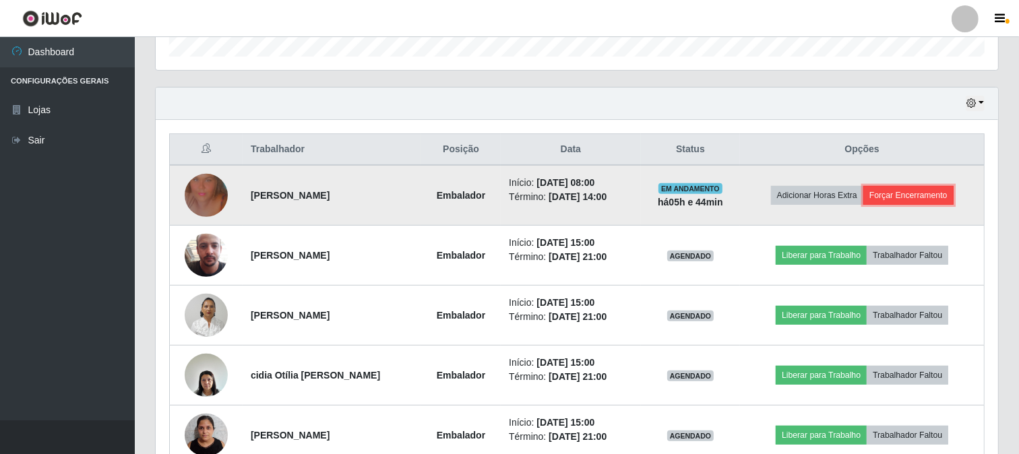
click at [919, 189] on button "Forçar Encerramento" at bounding box center [908, 195] width 90 height 19
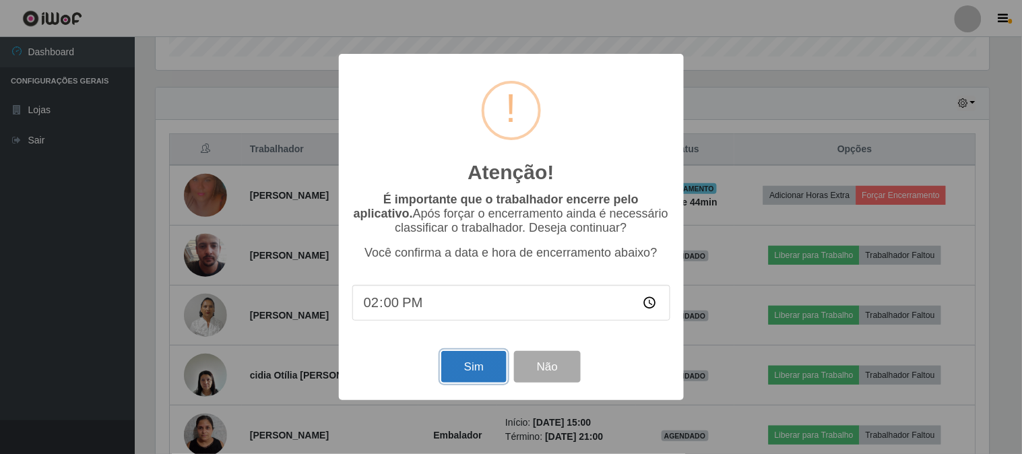
click at [460, 369] on button "Sim" at bounding box center [473, 367] width 65 height 32
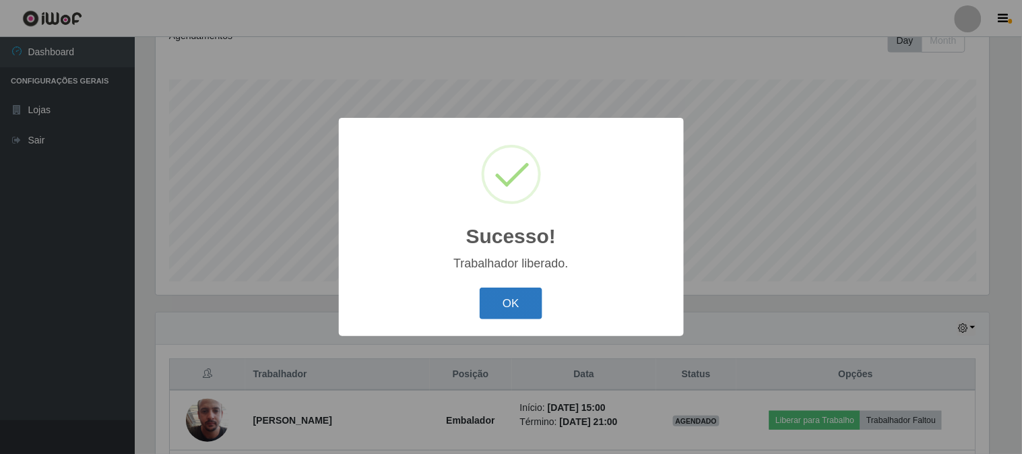
click at [506, 302] on button "OK" at bounding box center [511, 304] width 63 height 32
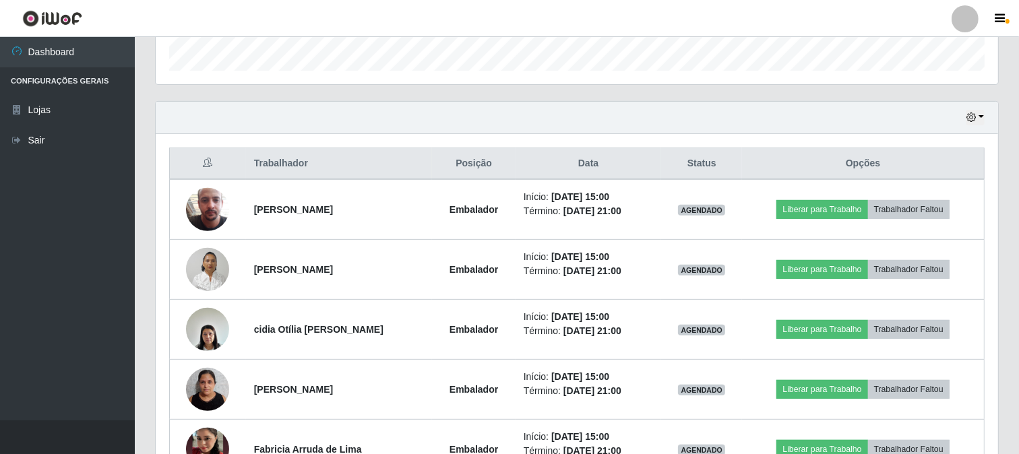
scroll to position [561, 0]
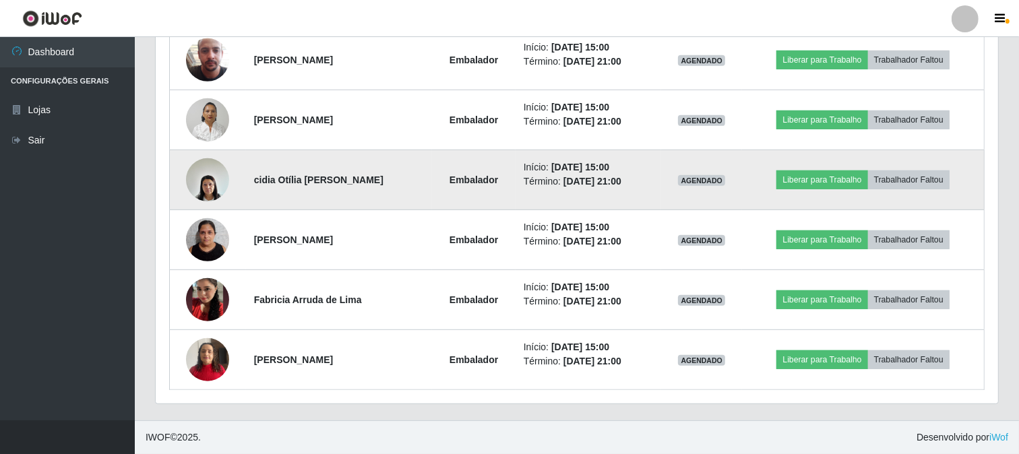
click at [970, 187] on td "Liberar para Trabalho Trabalhador Faltou" at bounding box center [863, 180] width 242 height 60
